Goal: Information Seeking & Learning: Learn about a topic

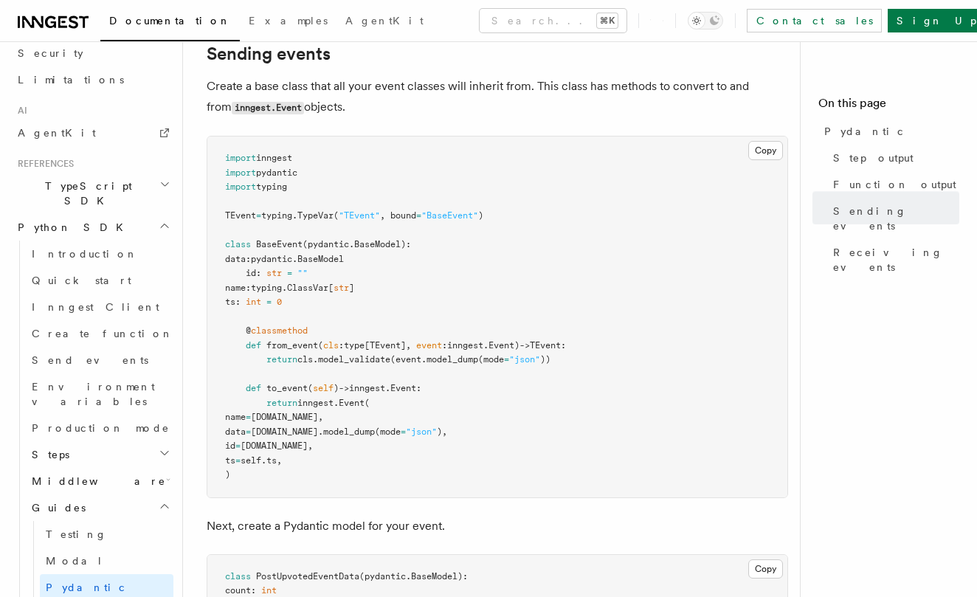
scroll to position [1496, 0]
click at [760, 159] on button "Copy Copied" at bounding box center [765, 148] width 35 height 19
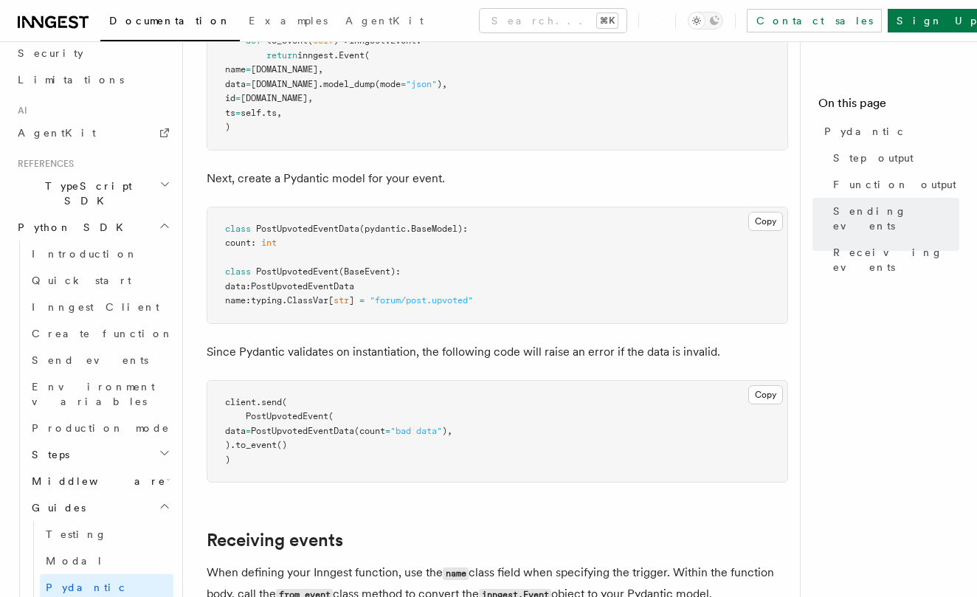
scroll to position [1844, 0]
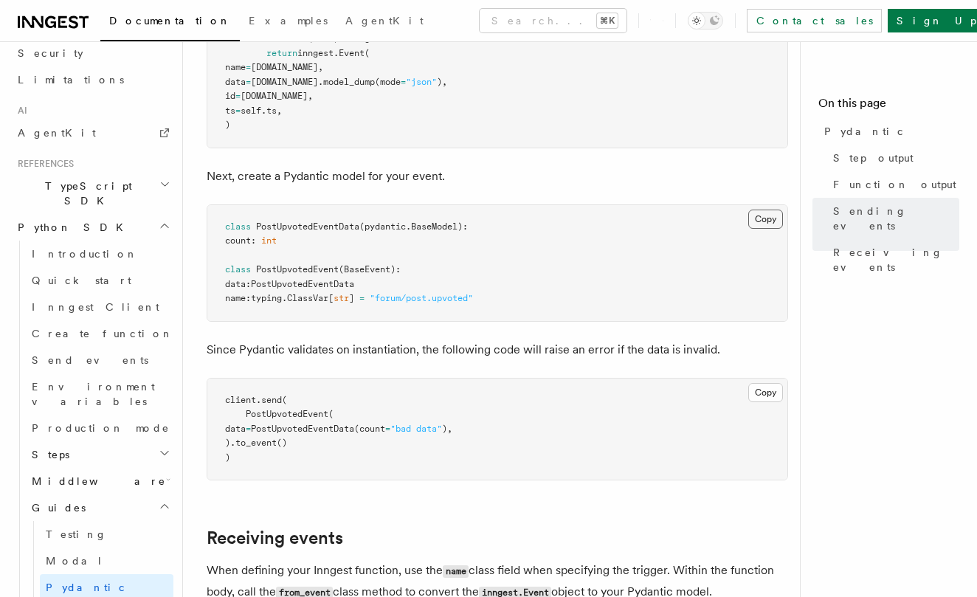
click at [766, 216] on button "Copy Copied" at bounding box center [765, 218] width 35 height 19
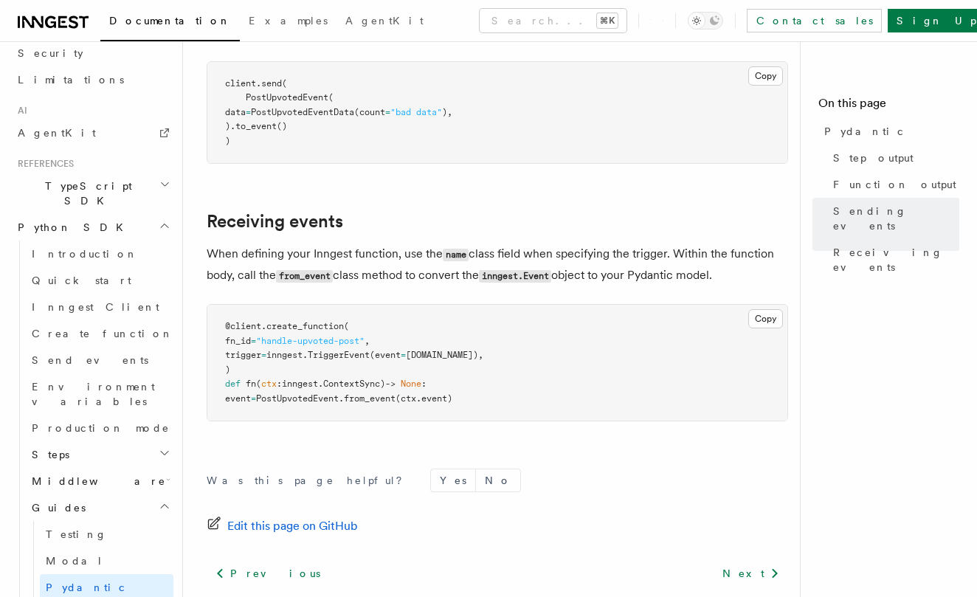
scroll to position [2152, 0]
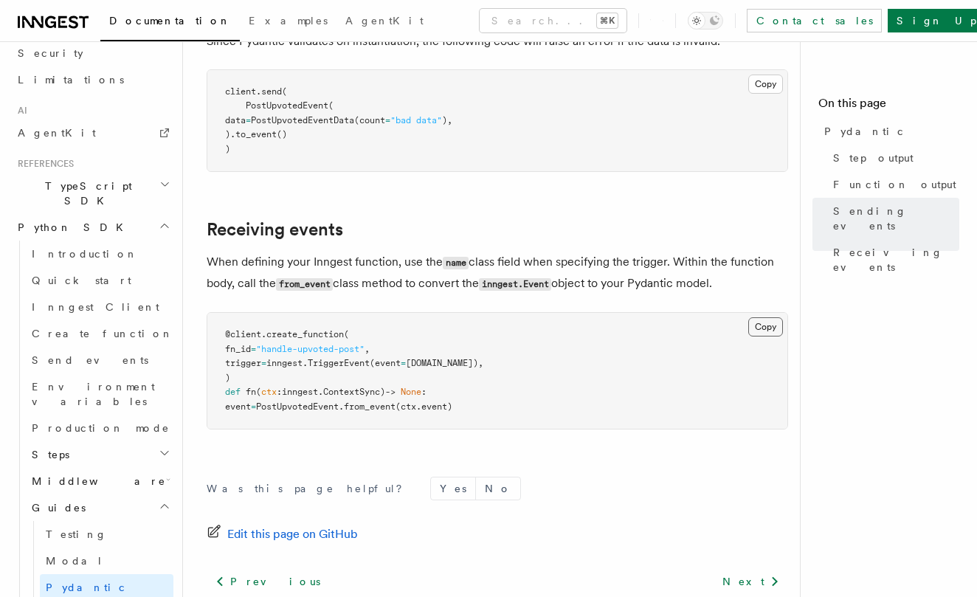
click at [762, 322] on button "Copy Copied" at bounding box center [765, 326] width 35 height 19
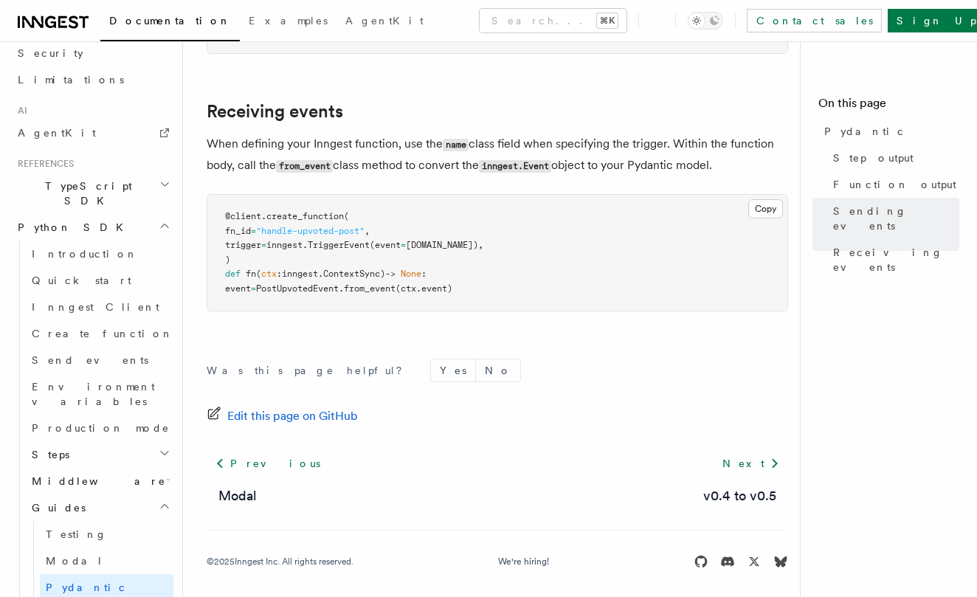
scroll to position [2270, 0]
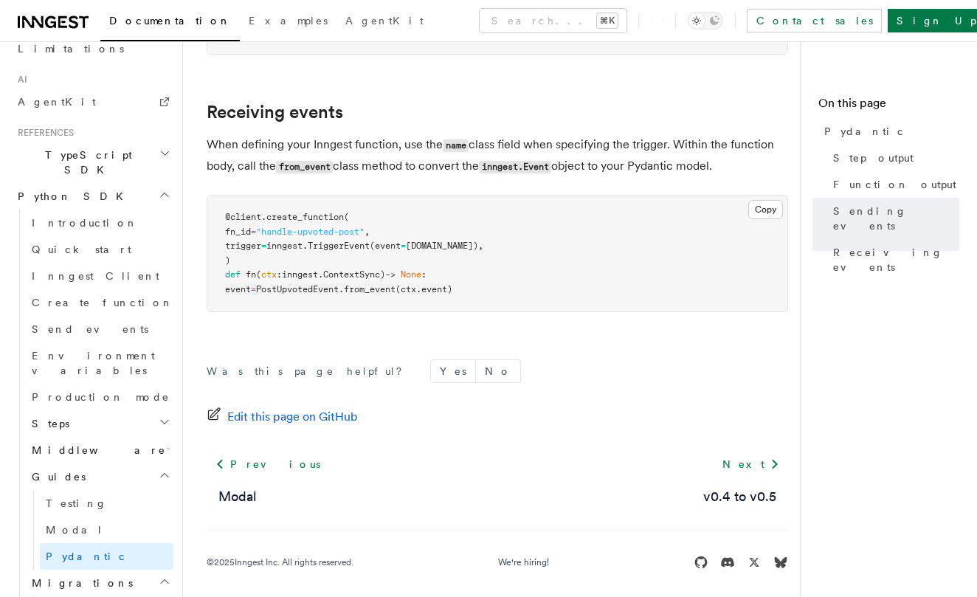
scroll to position [885, 0]
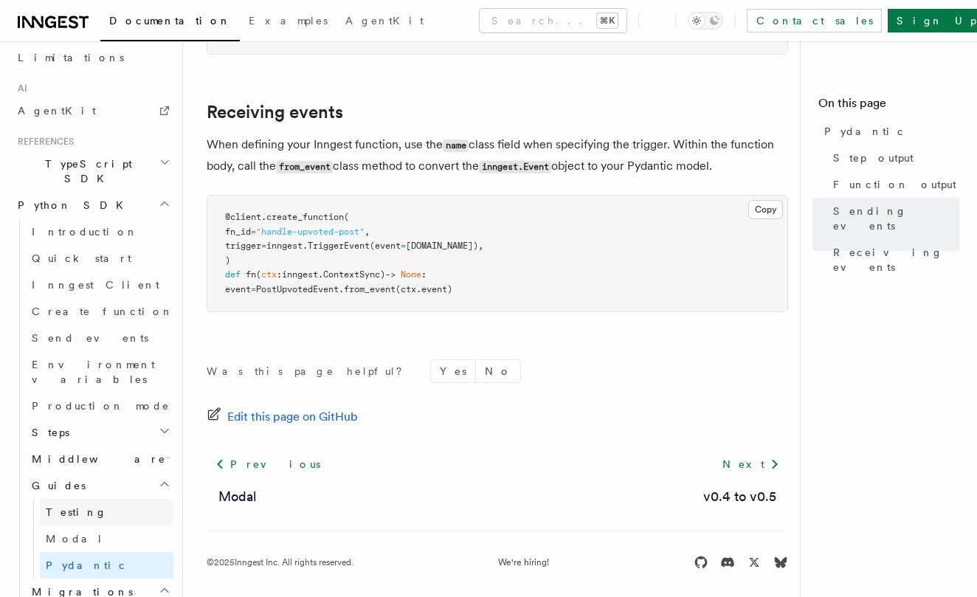
click at [97, 499] on link "Testing" at bounding box center [107, 512] width 134 height 27
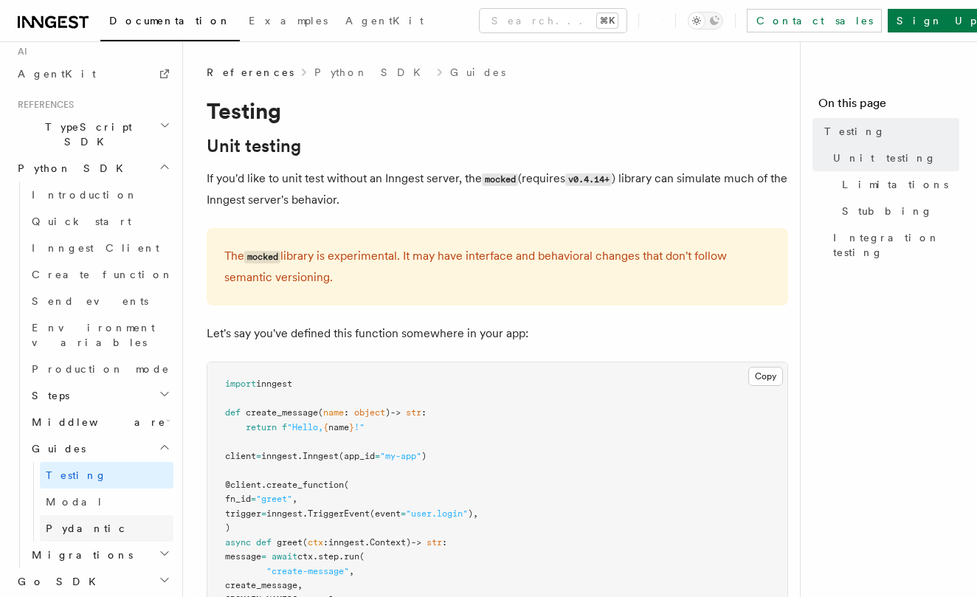
scroll to position [921, 0]
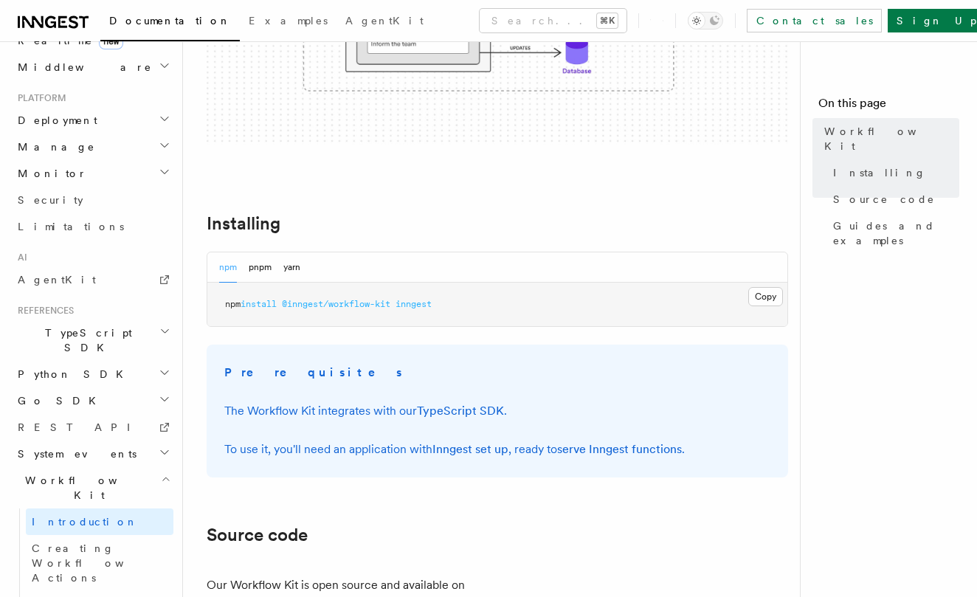
scroll to position [420, 0]
click at [867, 192] on span "Source code" at bounding box center [884, 199] width 102 height 15
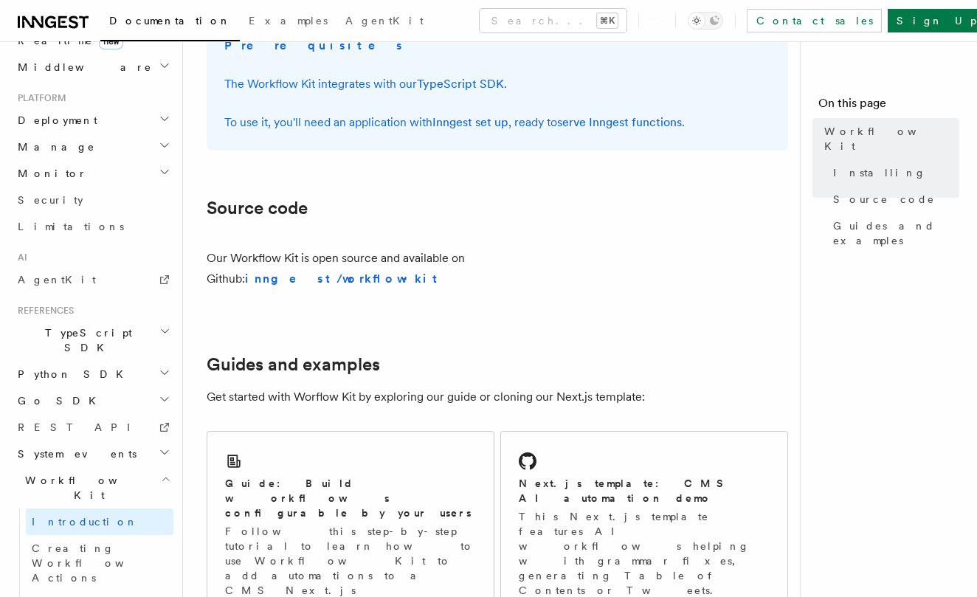
scroll to position [831, 0]
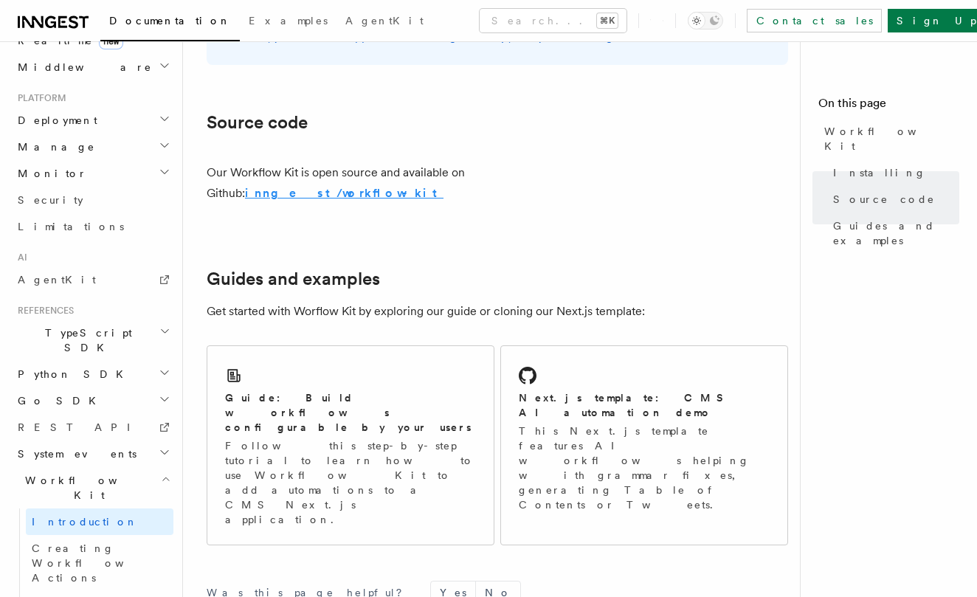
click at [443, 186] on strong "inngest/workflow-kit" at bounding box center [344, 193] width 198 height 14
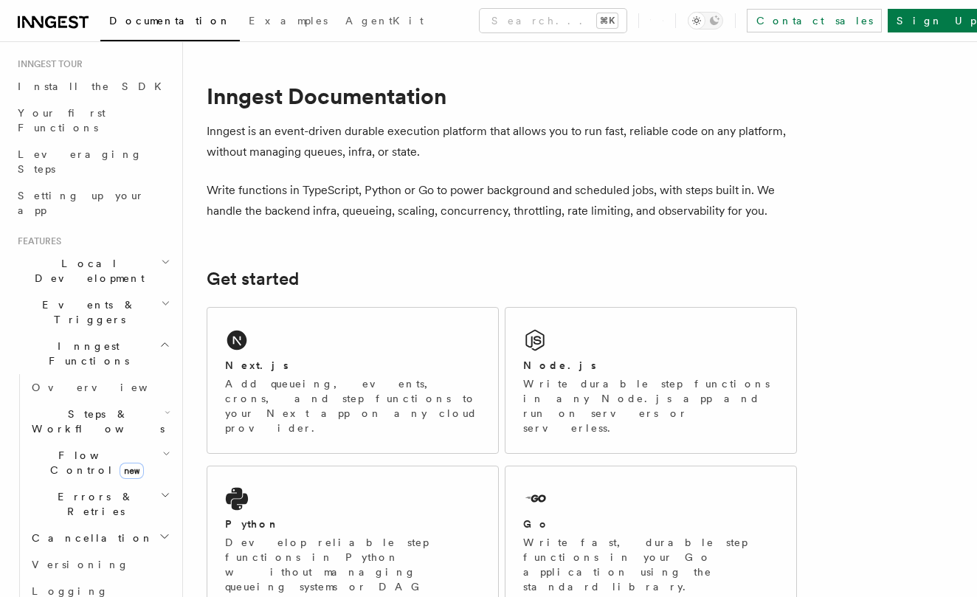
scroll to position [147, 0]
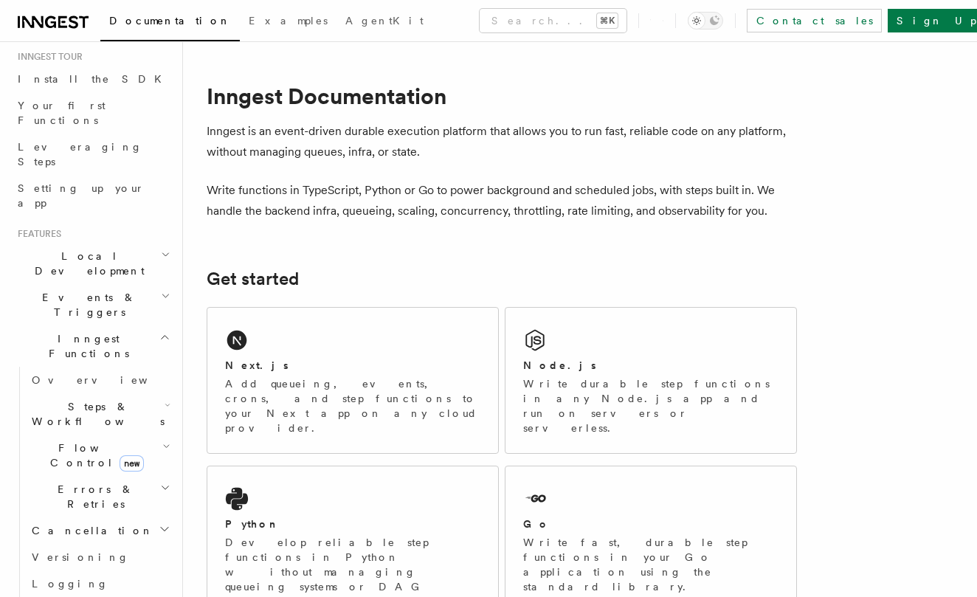
click at [86, 399] on span "Steps & Workflows" at bounding box center [95, 414] width 139 height 30
click at [80, 442] on span "Overview" at bounding box center [122, 448] width 152 height 12
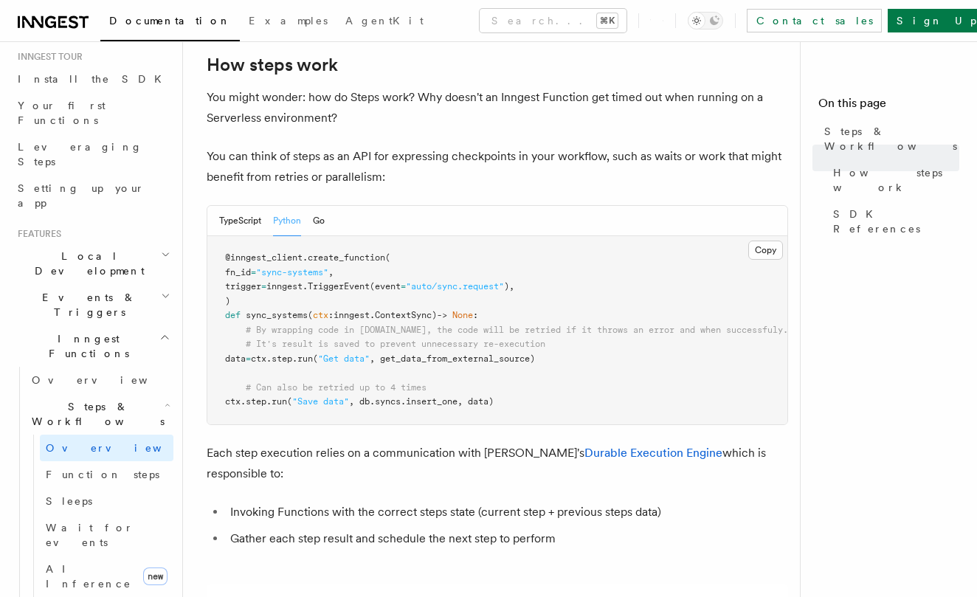
scroll to position [589, 0]
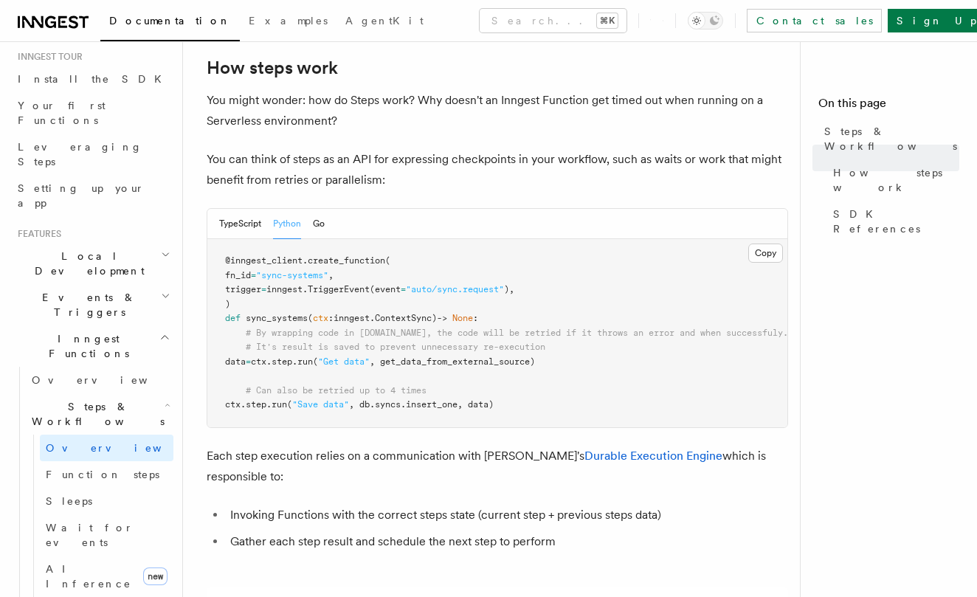
click at [289, 209] on button "Python" at bounding box center [287, 224] width 28 height 30
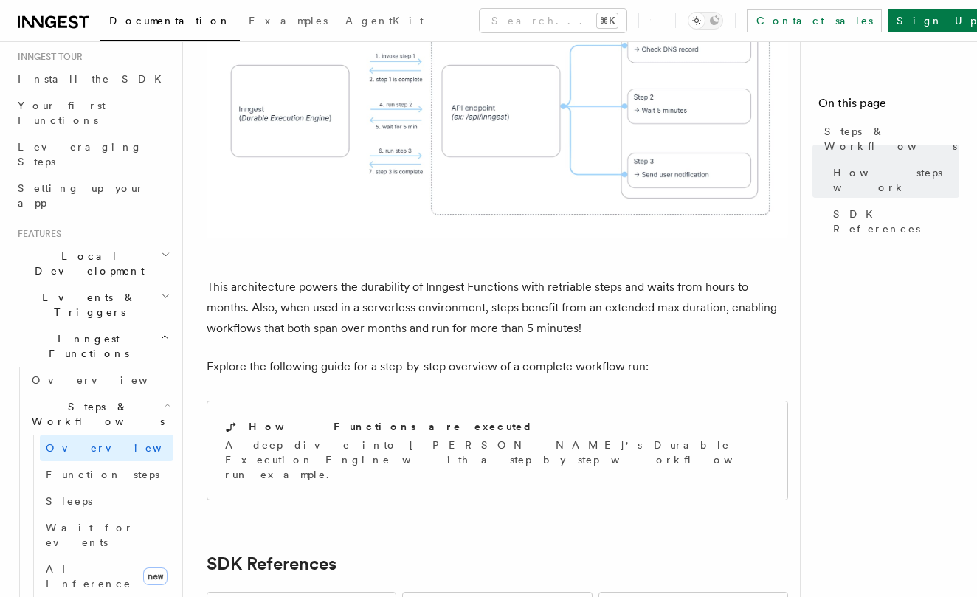
scroll to position [1243, 0]
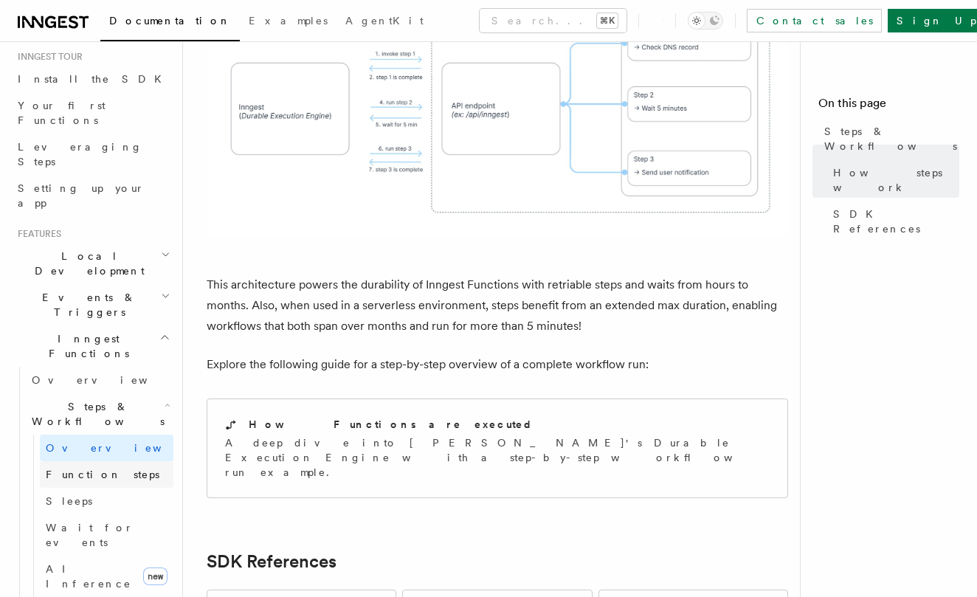
click at [119, 461] on link "Function steps" at bounding box center [107, 474] width 134 height 27
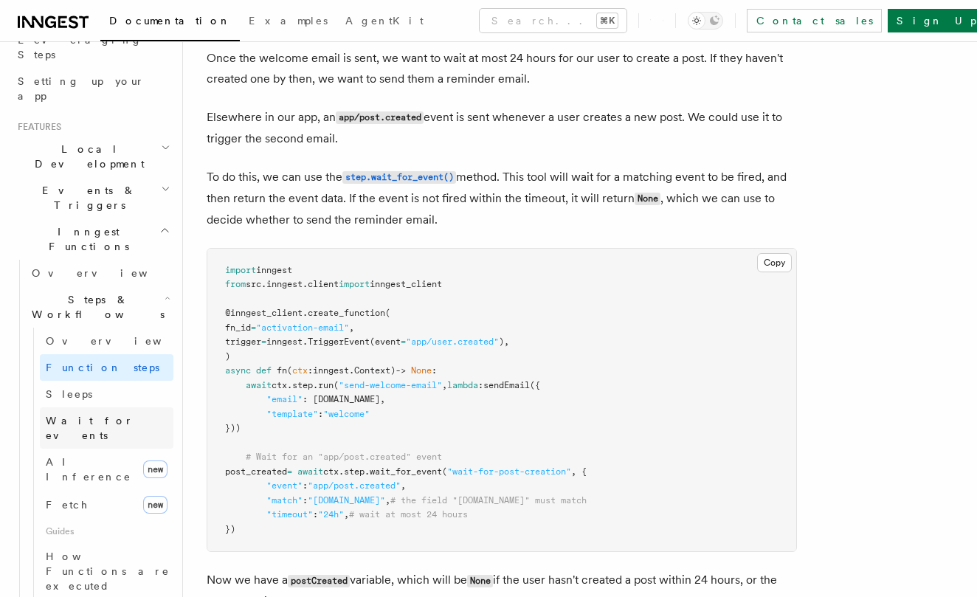
scroll to position [257, 0]
click at [91, 411] on span "Wait for events" at bounding box center [90, 424] width 88 height 27
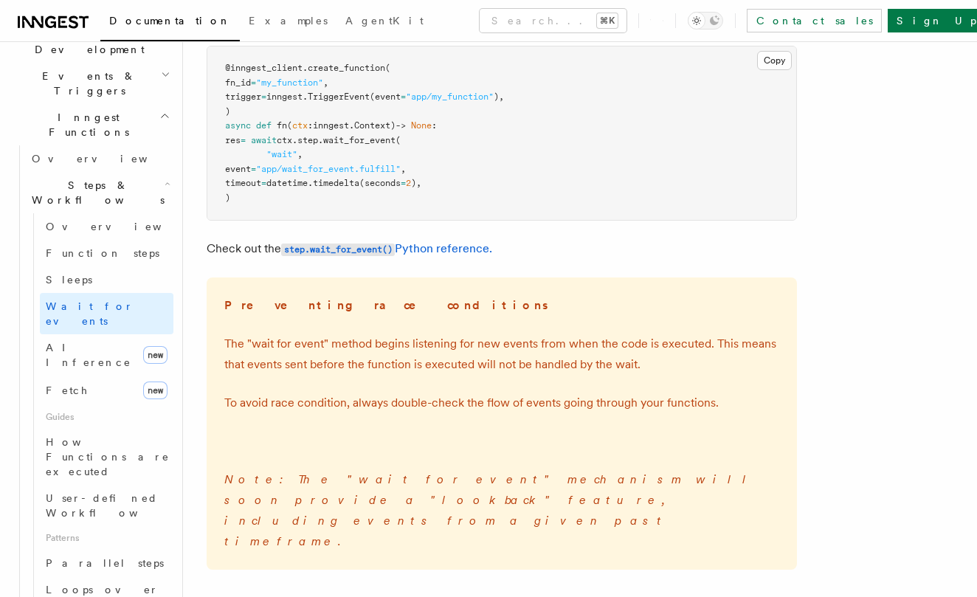
scroll to position [381, 0]
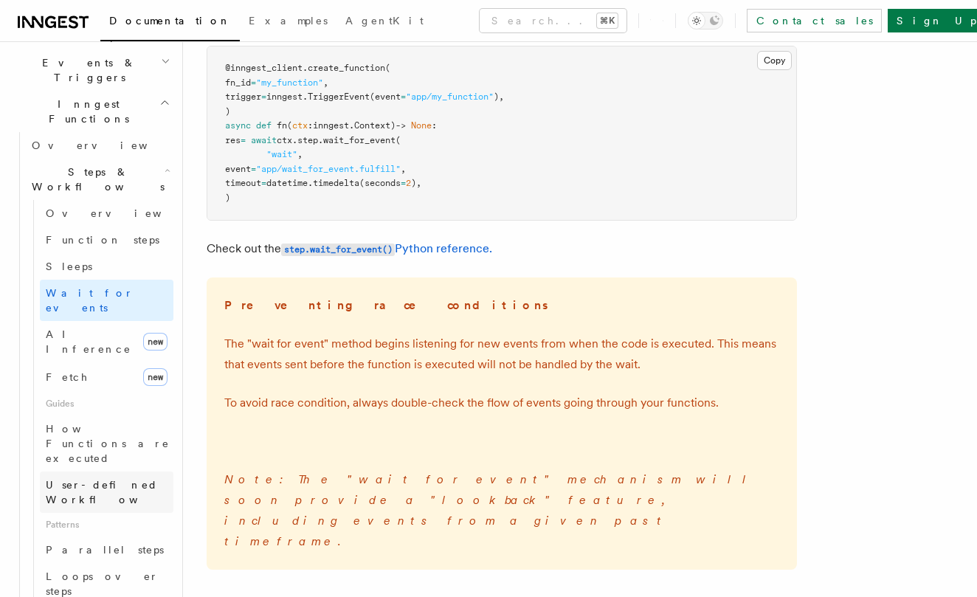
click at [92, 479] on span "User-defined Workflows" at bounding box center [112, 492] width 133 height 27
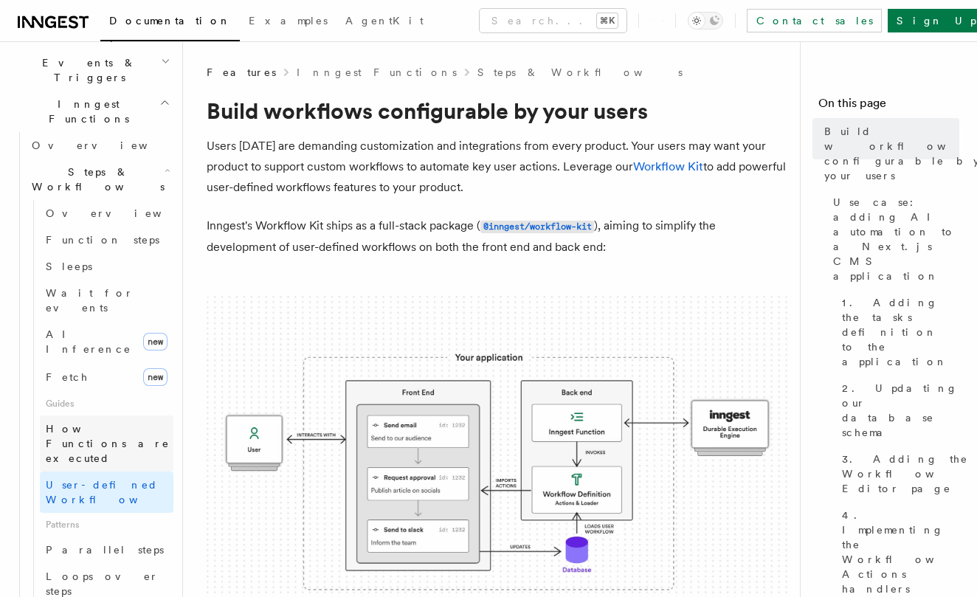
click at [94, 421] on span "How Functions are executed" at bounding box center [110, 443] width 128 height 44
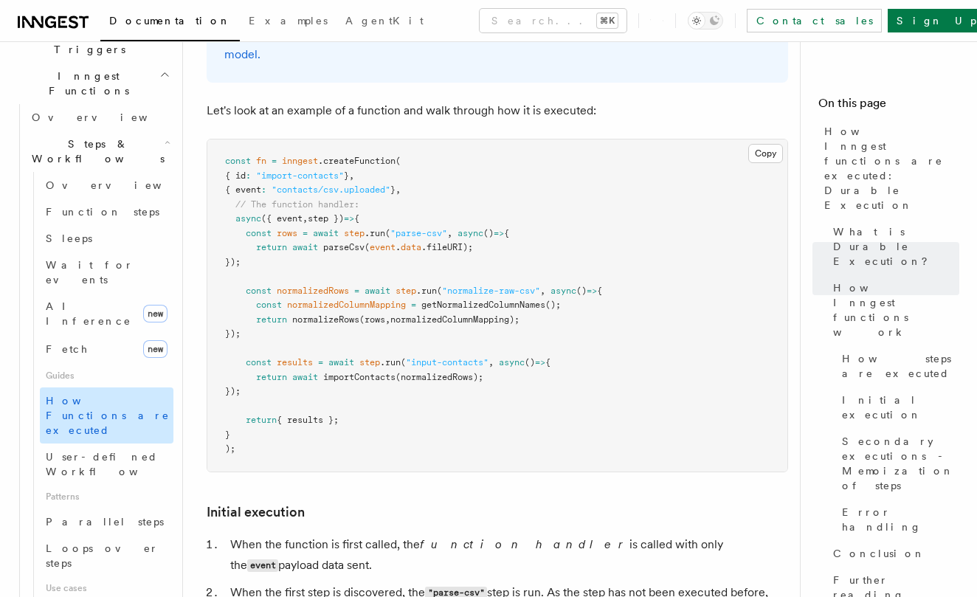
scroll to position [410, 0]
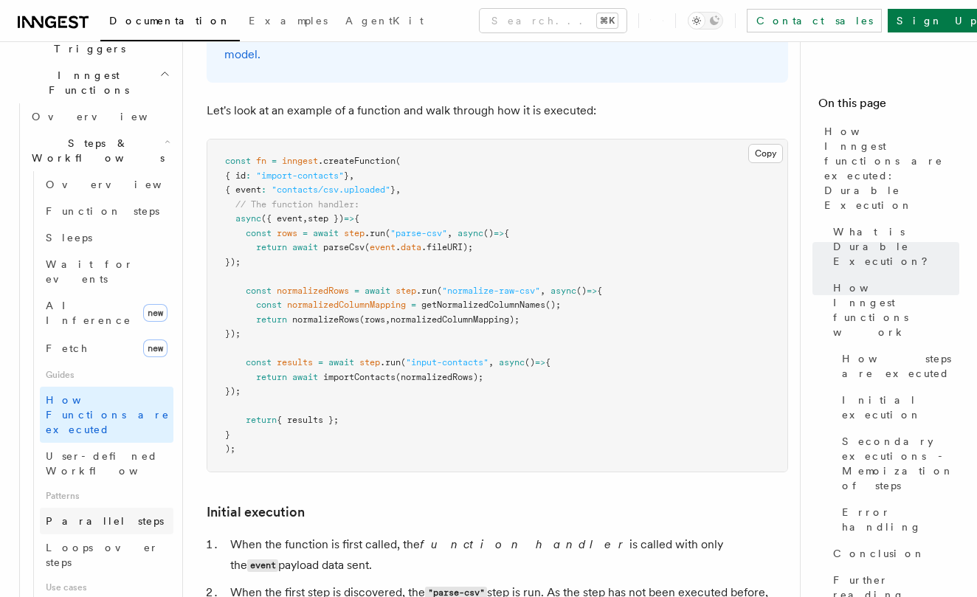
click at [100, 515] on span "Parallel steps" at bounding box center [105, 521] width 118 height 12
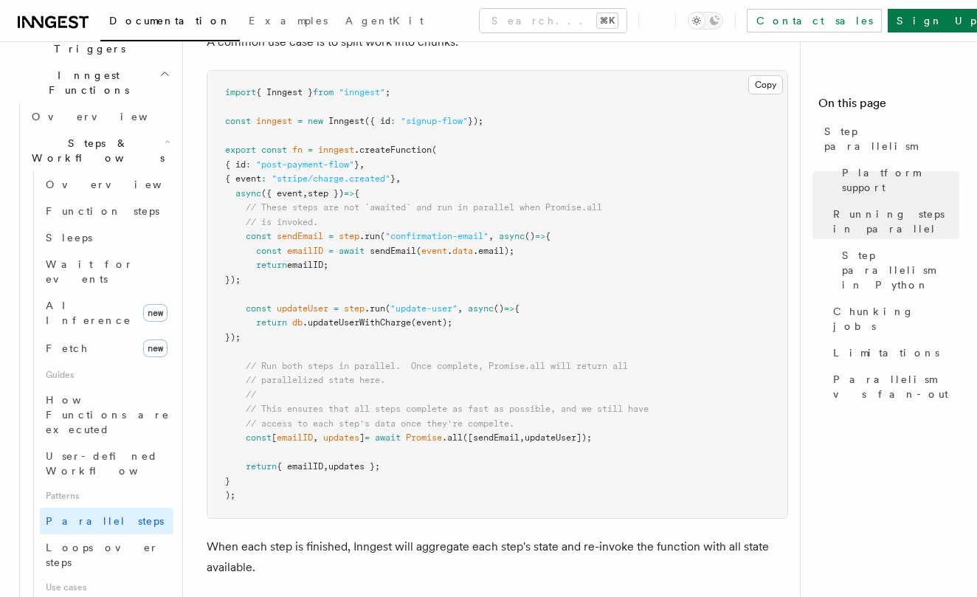
scroll to position [487, 0]
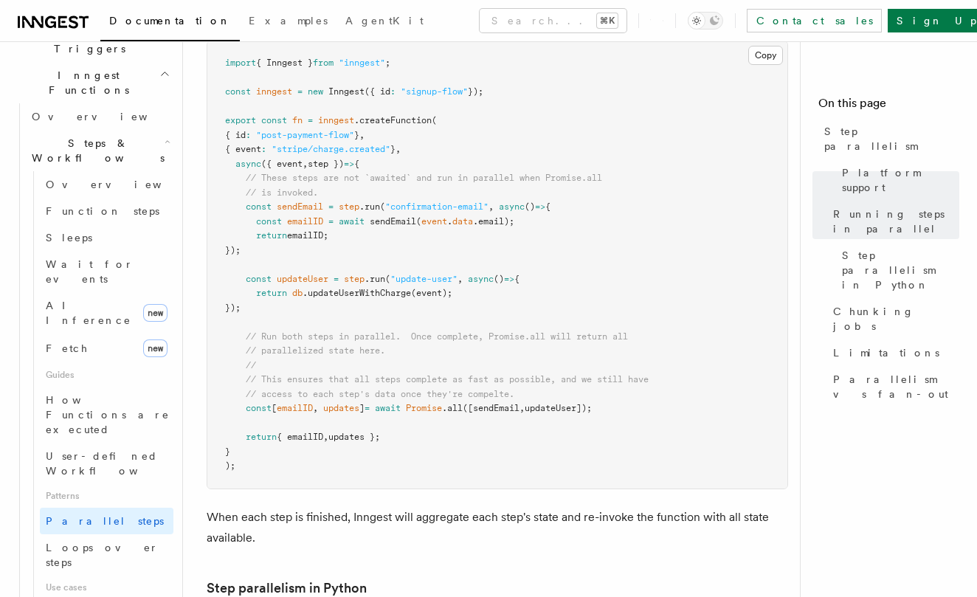
click at [278, 330] on pre "import { Inngest } from "inngest" ; const inngest = new Inngest ({ id : "signup…" at bounding box center [497, 264] width 580 height 447
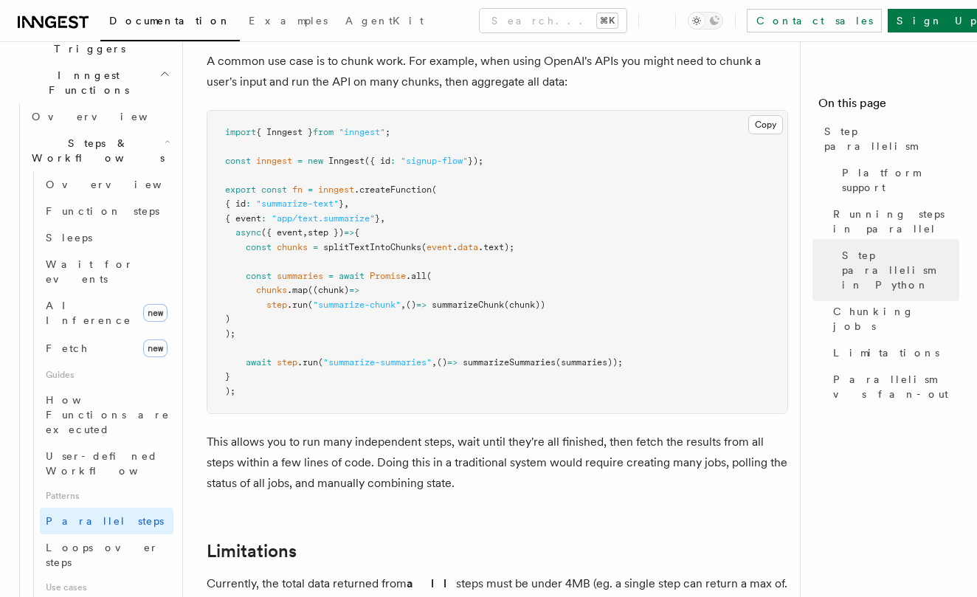
scroll to position [2114, 0]
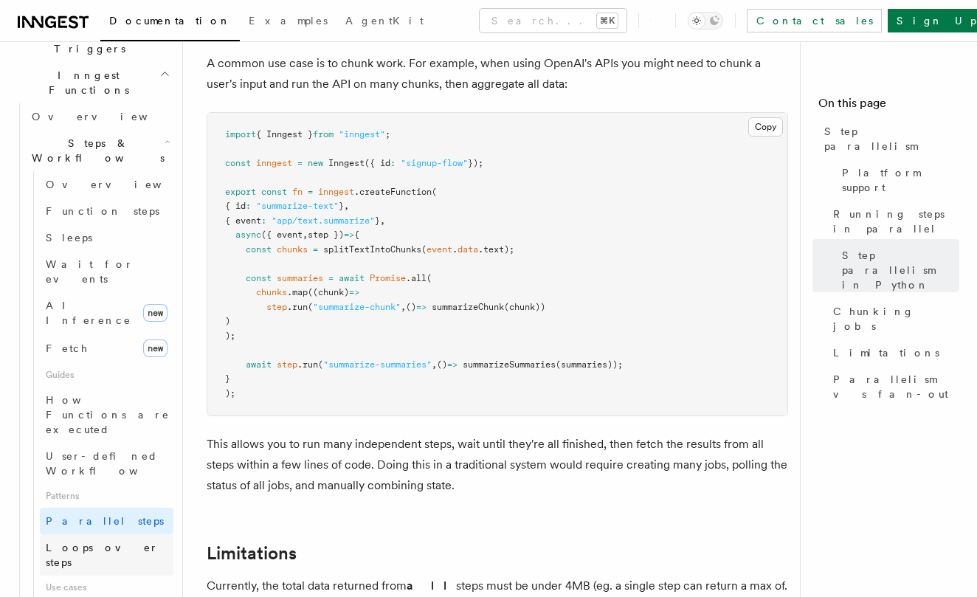
click at [111, 541] on span "Loops over steps" at bounding box center [102, 554] width 113 height 27
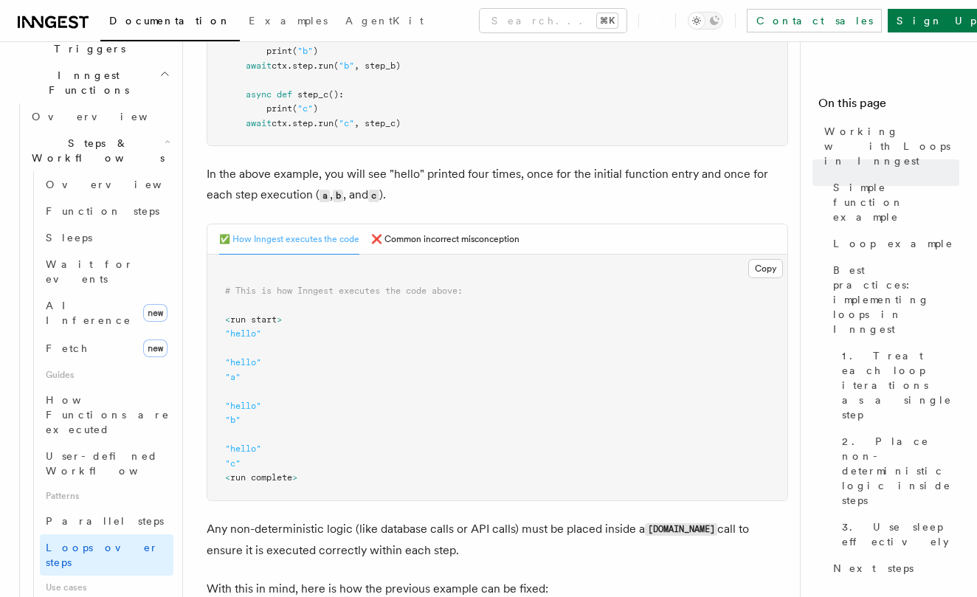
scroll to position [571, 0]
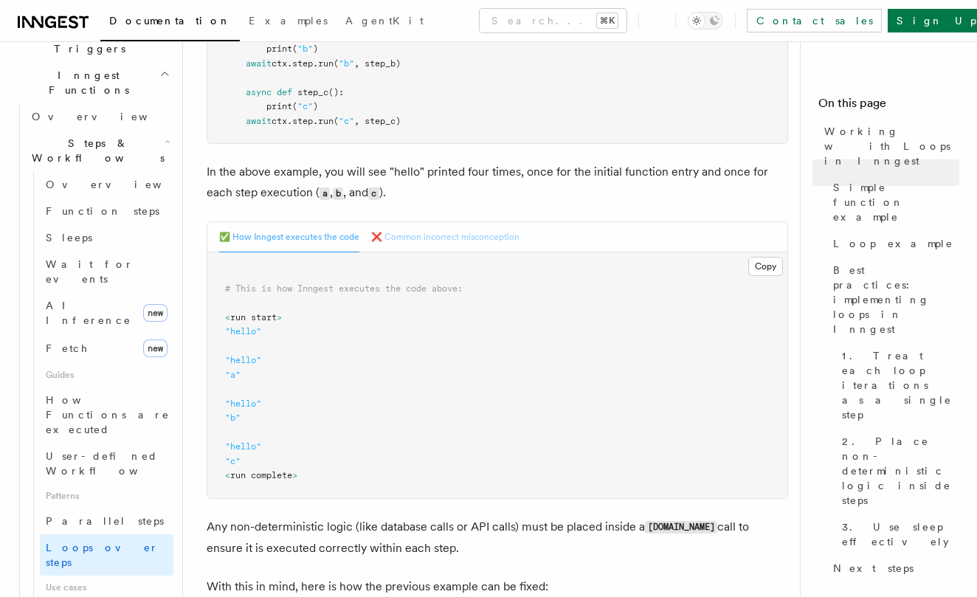
click at [411, 229] on button "❌ Common incorrect misconception" at bounding box center [445, 237] width 148 height 30
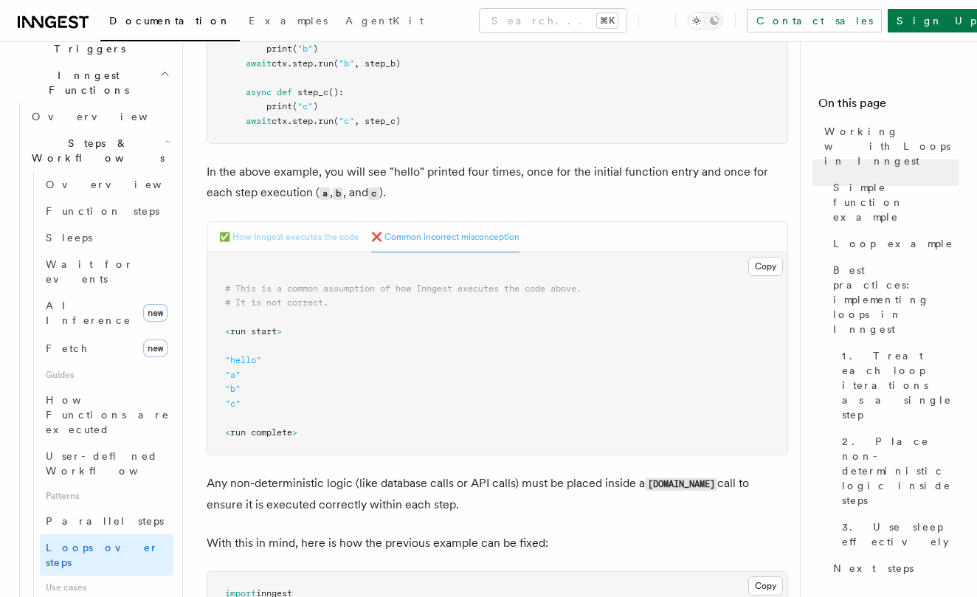
click at [318, 233] on button "✅ How Inngest executes the code" at bounding box center [289, 237] width 140 height 30
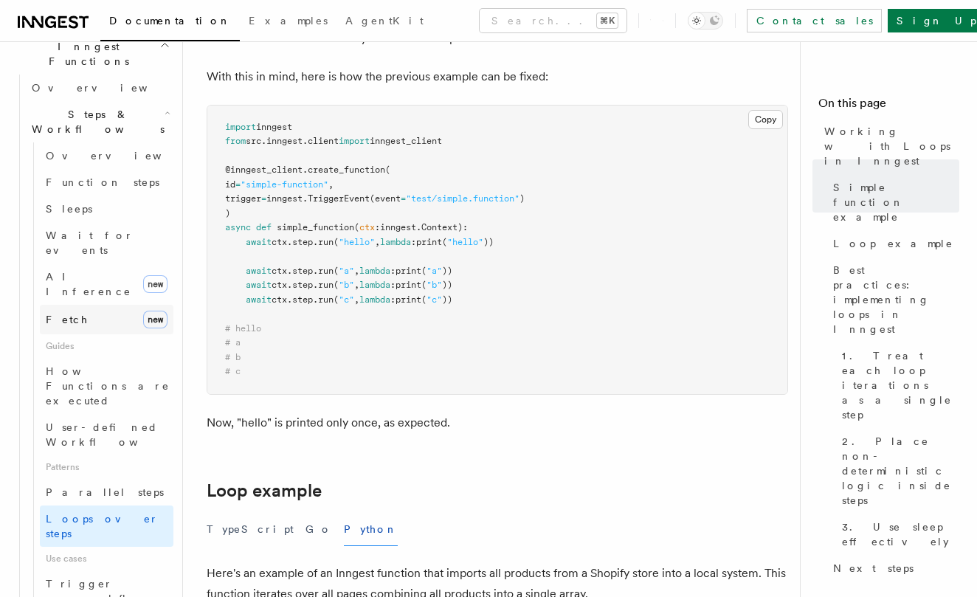
scroll to position [536, 0]
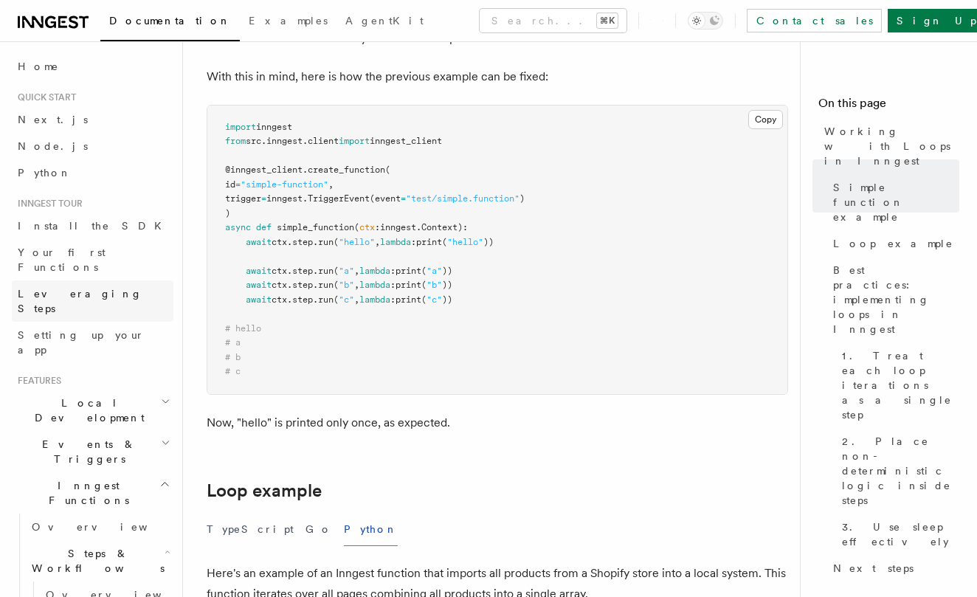
scroll to position [0, 0]
click at [60, 389] on h2 "Local Development" at bounding box center [93, 409] width 162 height 41
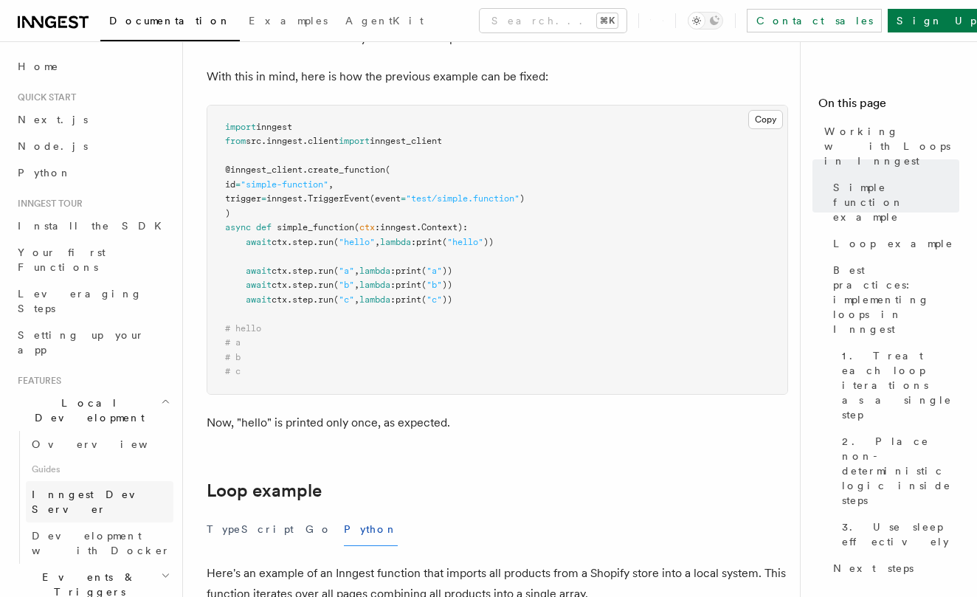
click at [82, 488] on span "Inngest Dev Server" at bounding box center [95, 501] width 126 height 27
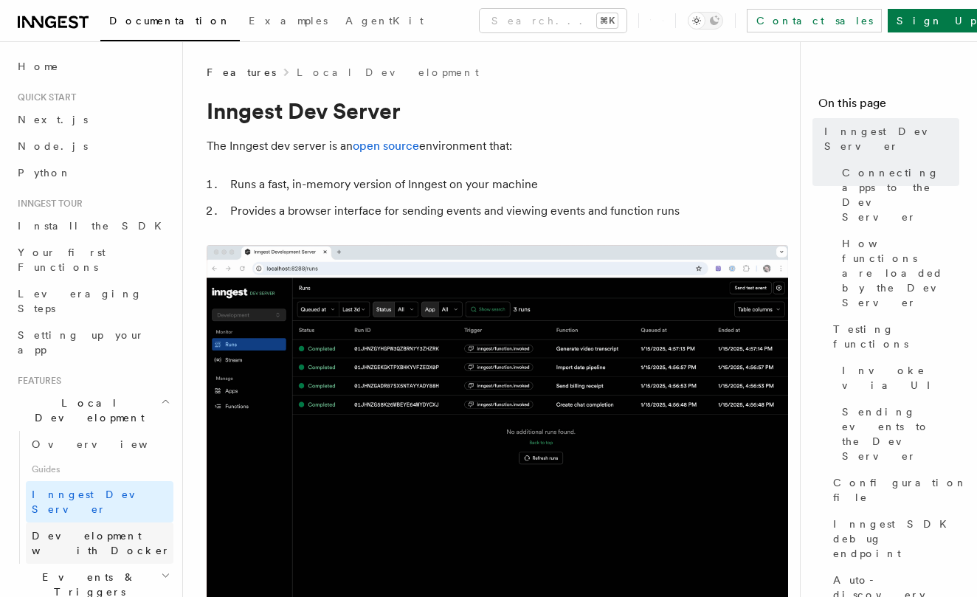
click at [122, 530] on span "Development with Docker" at bounding box center [101, 543] width 139 height 27
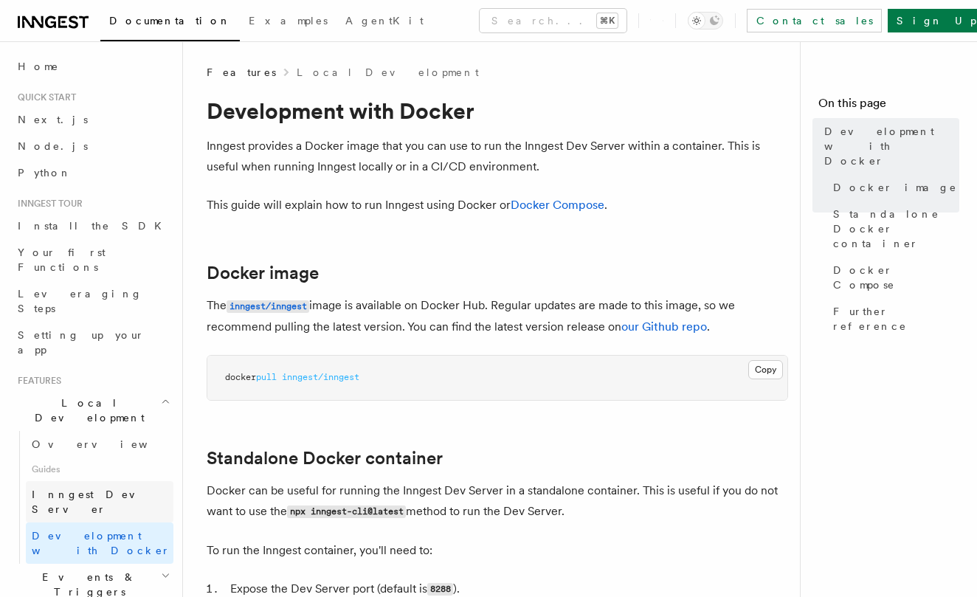
click at [113, 488] on span "Inngest Dev Server" at bounding box center [95, 501] width 126 height 27
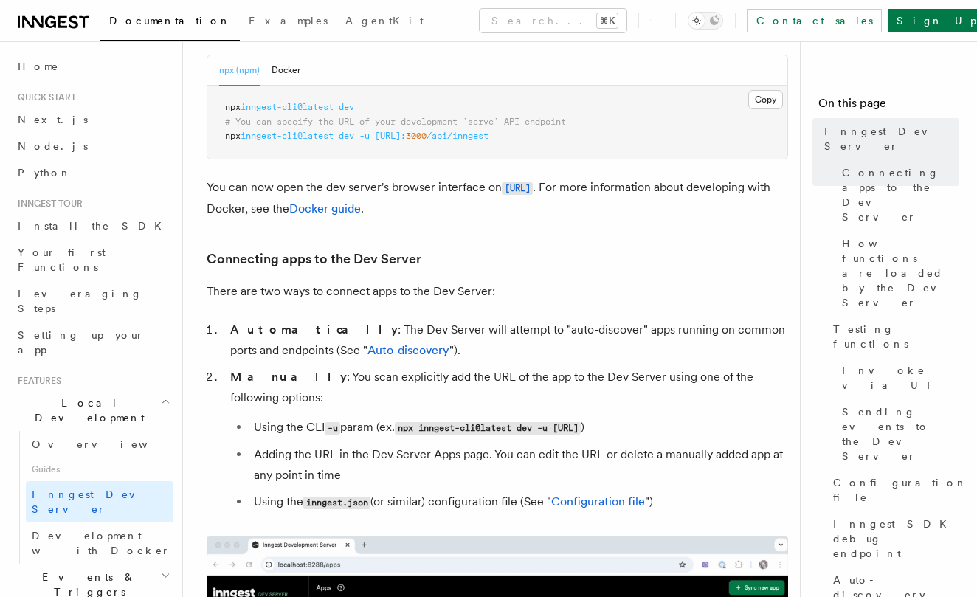
scroll to position [664, 0]
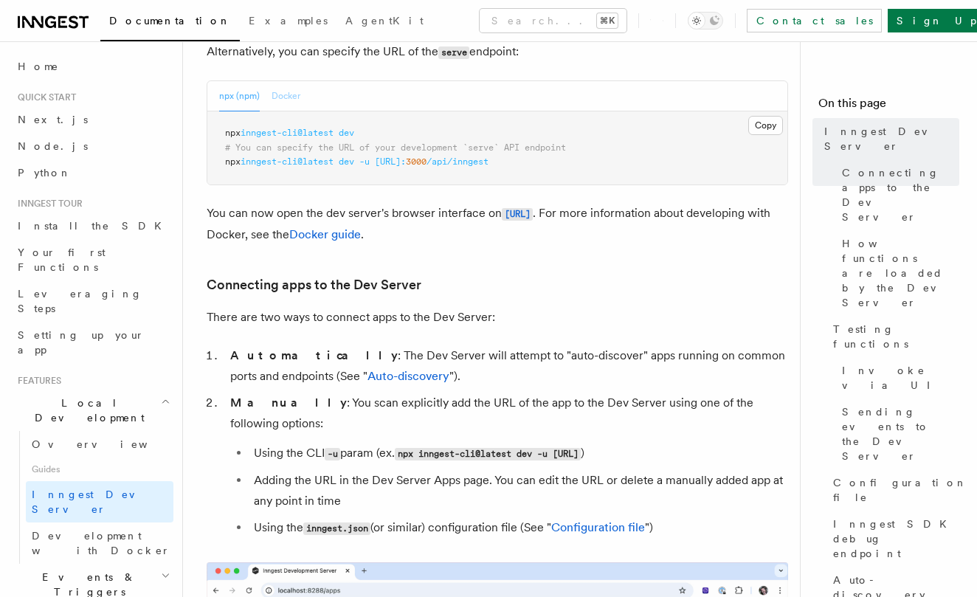
click at [289, 98] on button "Docker" at bounding box center [285, 96] width 29 height 30
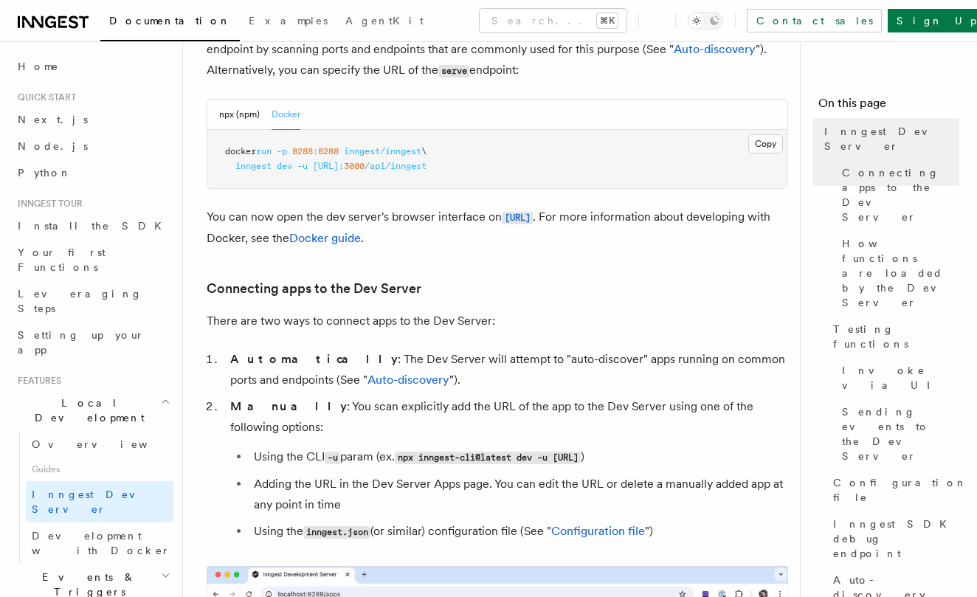
scroll to position [639, 0]
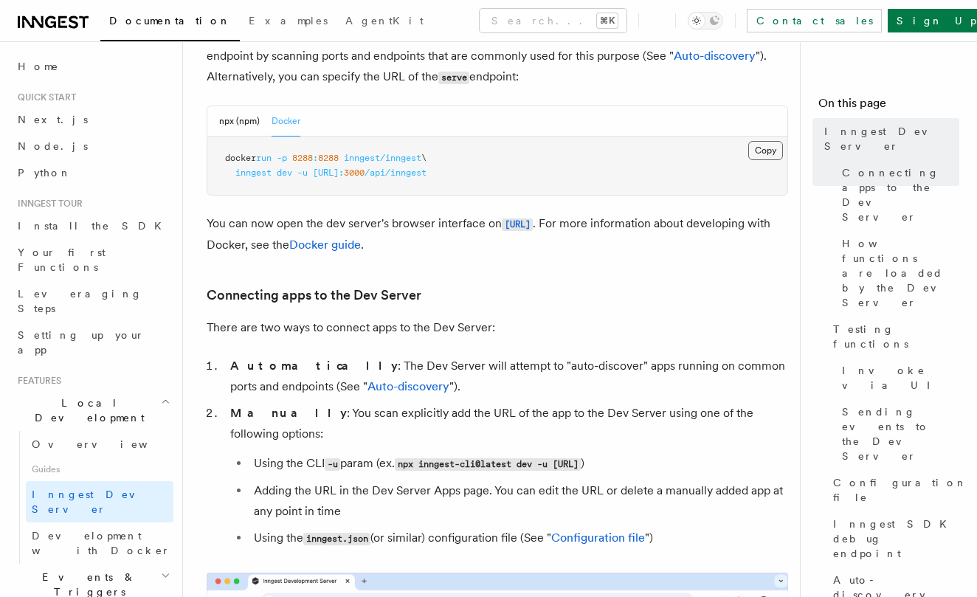
click at [760, 149] on button "Copy Copied" at bounding box center [765, 150] width 35 height 19
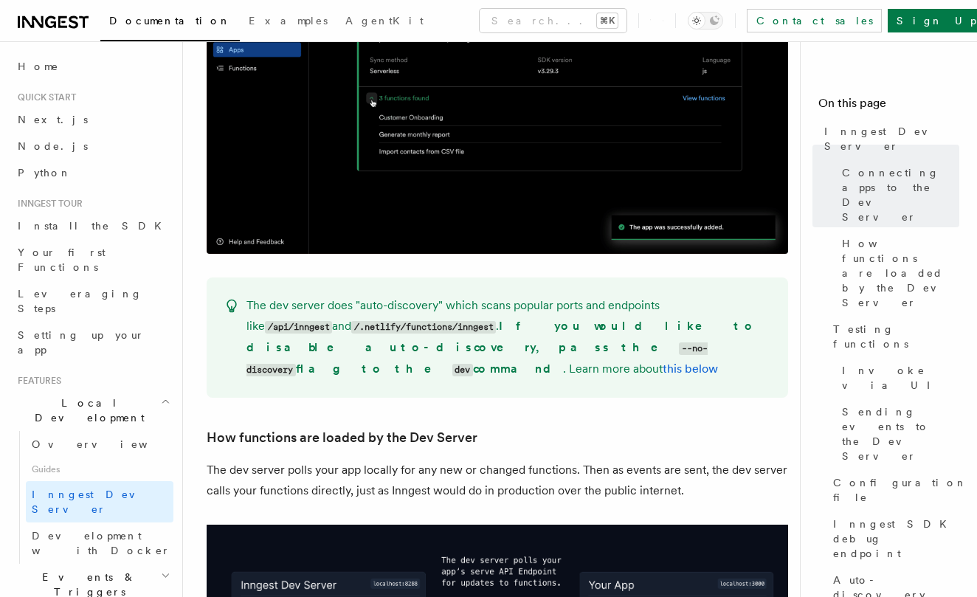
scroll to position [1336, 0]
